Goal: Information Seeking & Learning: Learn about a topic

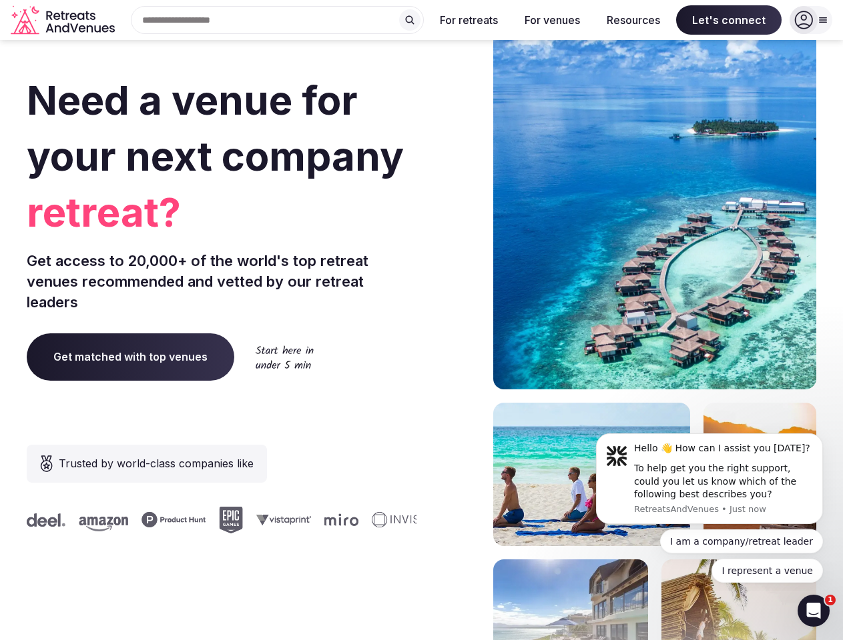
click at [421, 320] on div "Need a venue for your next company retreat? Get access to 20,000+ of the world'…" at bounding box center [421, 399] width 789 height 804
click at [278, 20] on div "Search Popular Destinations [GEOGRAPHIC_DATA], [GEOGRAPHIC_DATA] [GEOGRAPHIC_DA…" at bounding box center [272, 20] width 304 height 28
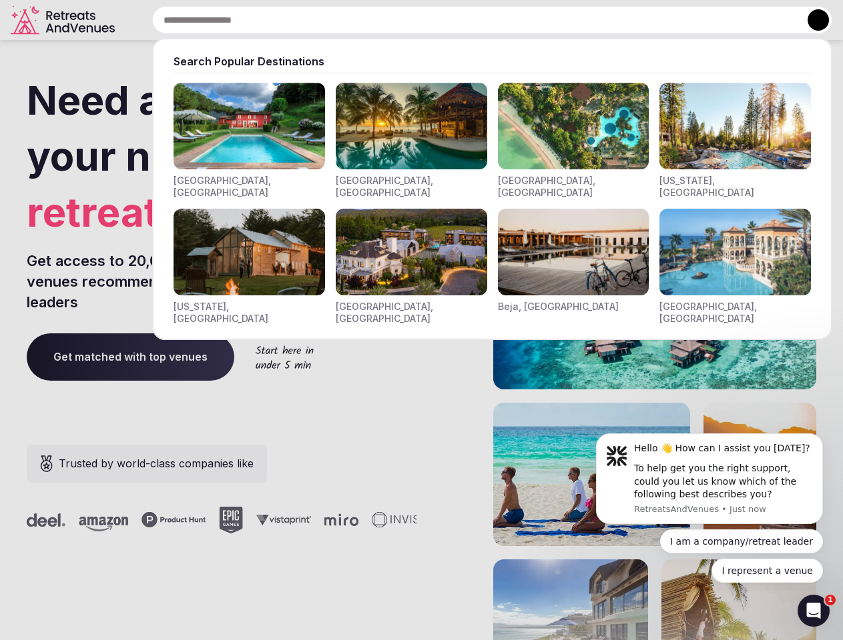
click at [410, 20] on input "text" at bounding box center [492, 20] width 680 height 28
click at [469, 20] on input "text" at bounding box center [492, 20] width 680 height 28
click at [552, 20] on input "text" at bounding box center [492, 20] width 680 height 28
click at [633, 20] on input "text" at bounding box center [492, 20] width 680 height 28
click at [728, 20] on input "text" at bounding box center [492, 20] width 680 height 28
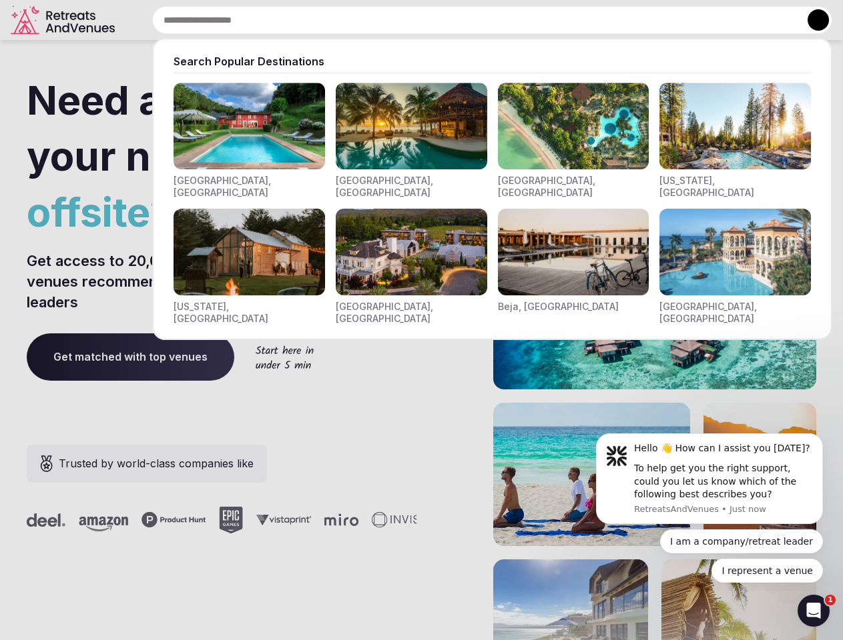
click at [810, 20] on button at bounding box center [817, 19] width 21 height 21
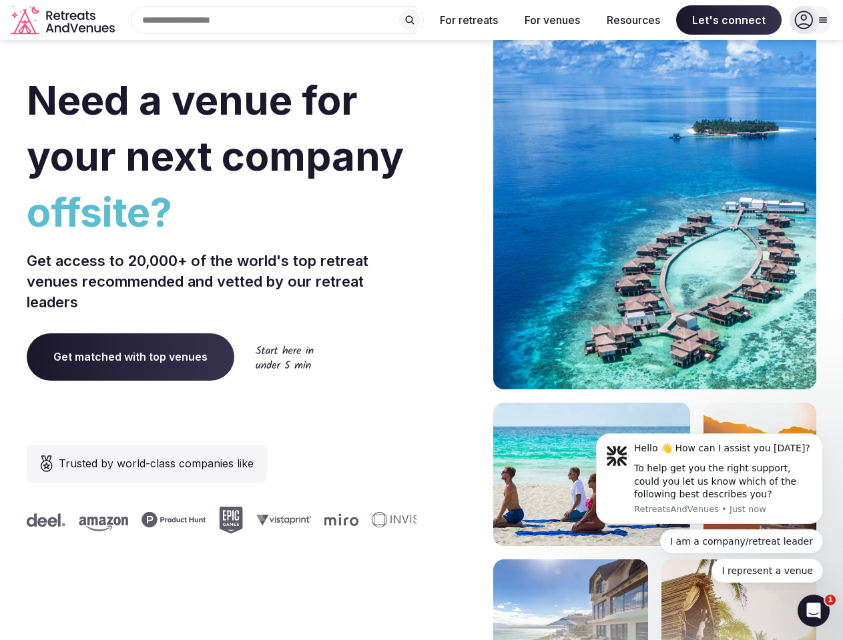
click at [709, 479] on div "To help get you the right support, could you let us know which of the following…" at bounding box center [723, 481] width 179 height 39
click at [825, 438] on section "Need a venue for your next company offsite? Get access to 20,000+ of the world'…" at bounding box center [421, 399] width 843 height 804
